Goal: Book appointment/travel/reservation

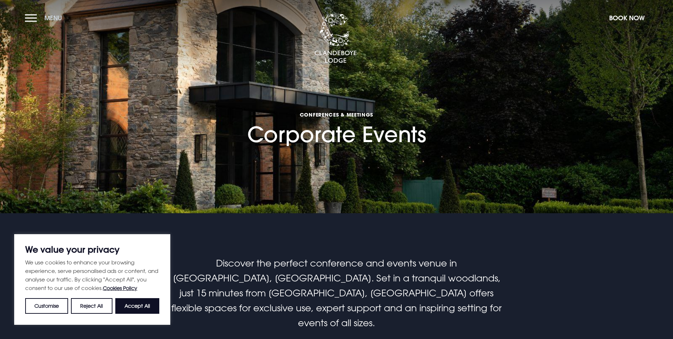
click at [33, 17] on button "Menu" at bounding box center [45, 17] width 41 height 15
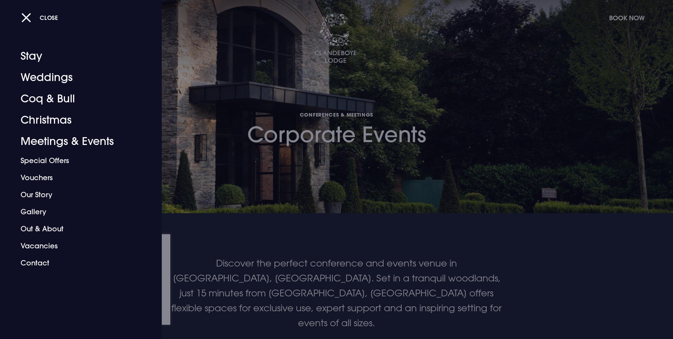
click at [612, 14] on div "Close" at bounding box center [344, 17] width 646 height 15
click at [290, 150] on div at bounding box center [336, 169] width 673 height 339
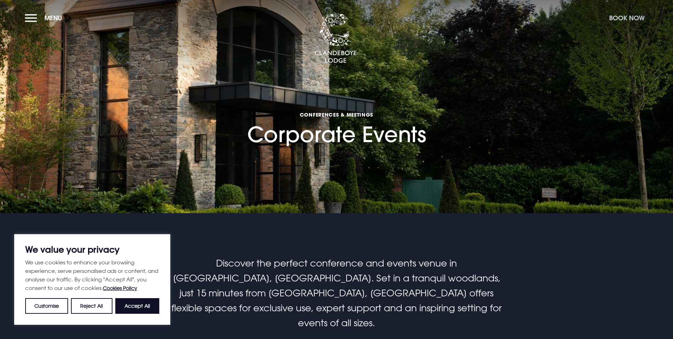
click at [623, 20] on button "Book Now" at bounding box center [627, 17] width 43 height 15
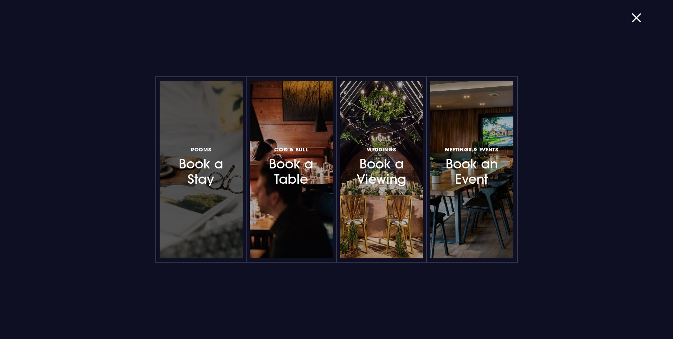
click at [213, 196] on div at bounding box center [201, 169] width 83 height 177
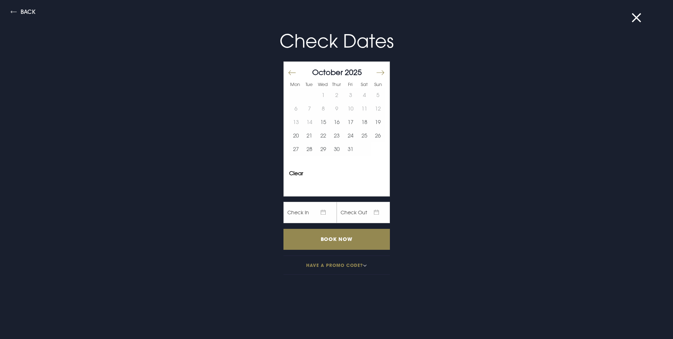
click at [378, 69] on button "Move forward to switch to the next month." at bounding box center [380, 72] width 9 height 15
click at [288, 70] on button "Move backward to switch to the previous month." at bounding box center [292, 72] width 9 height 15
click at [376, 71] on button "Move forward to switch to the next month." at bounding box center [380, 72] width 9 height 15
click at [358, 95] on button "1" at bounding box center [364, 94] width 14 height 13
click at [291, 105] on button "3" at bounding box center [296, 108] width 14 height 13
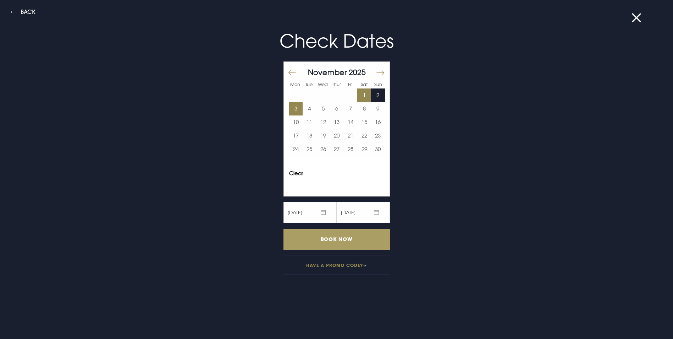
click at [342, 240] on input "Book Now" at bounding box center [337, 239] width 106 height 21
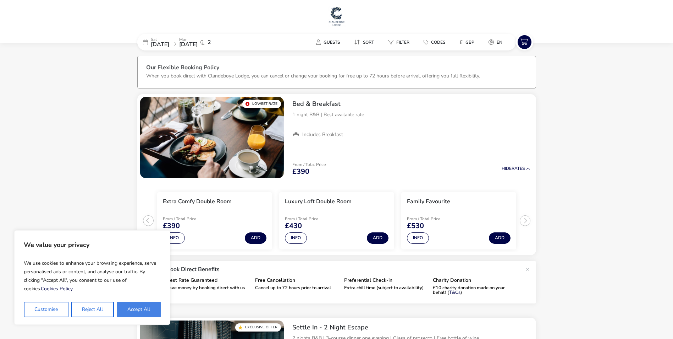
click at [137, 310] on button "Accept All" at bounding box center [139, 309] width 44 height 16
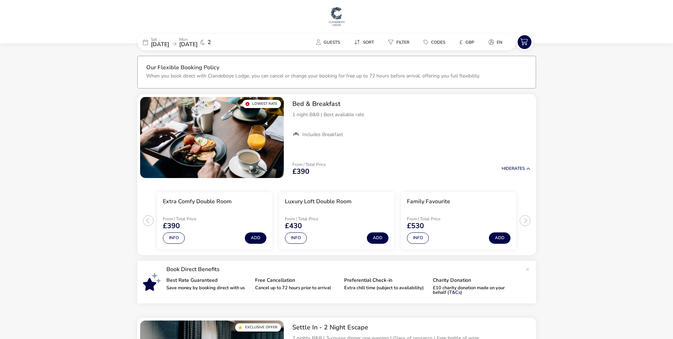
checkbox input "true"
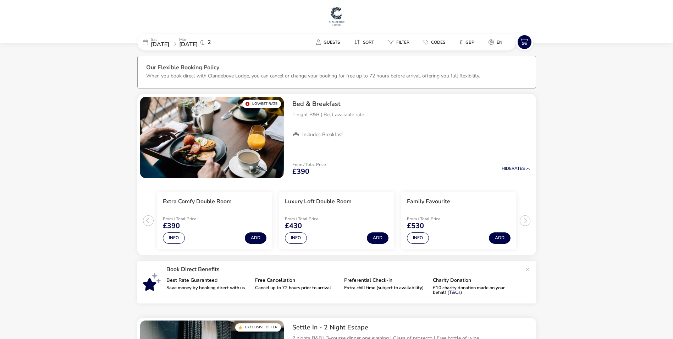
click at [198, 45] on span "03 Nov 2025" at bounding box center [188, 44] width 18 height 8
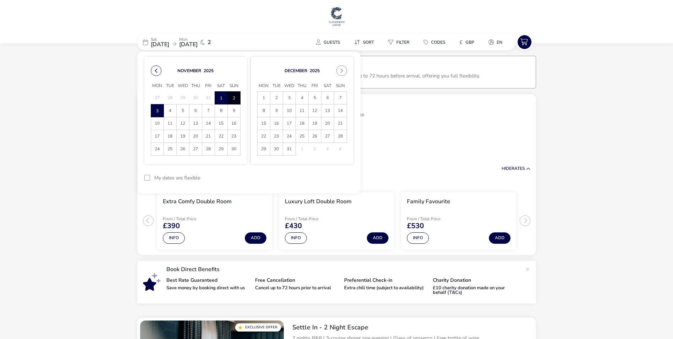
click at [153, 69] on button "Previous Month" at bounding box center [156, 70] width 11 height 11
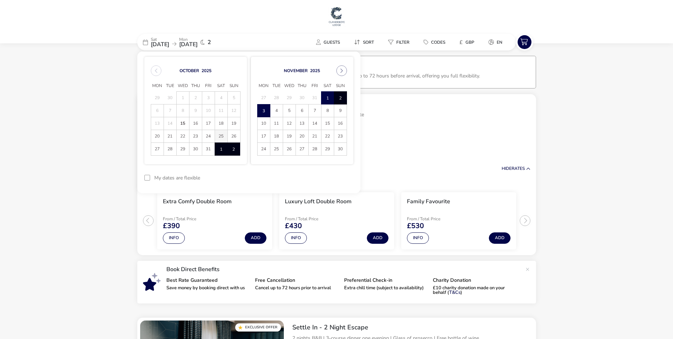
click at [221, 138] on span "25" at bounding box center [221, 136] width 12 height 12
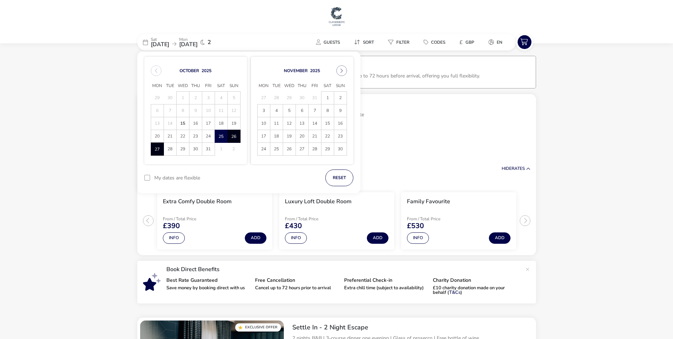
click at [156, 147] on span "27" at bounding box center [157, 149] width 12 height 12
click at [331, 177] on button "Apply Dates" at bounding box center [331, 177] width 43 height 17
